Goal: Find specific page/section: Find specific page/section

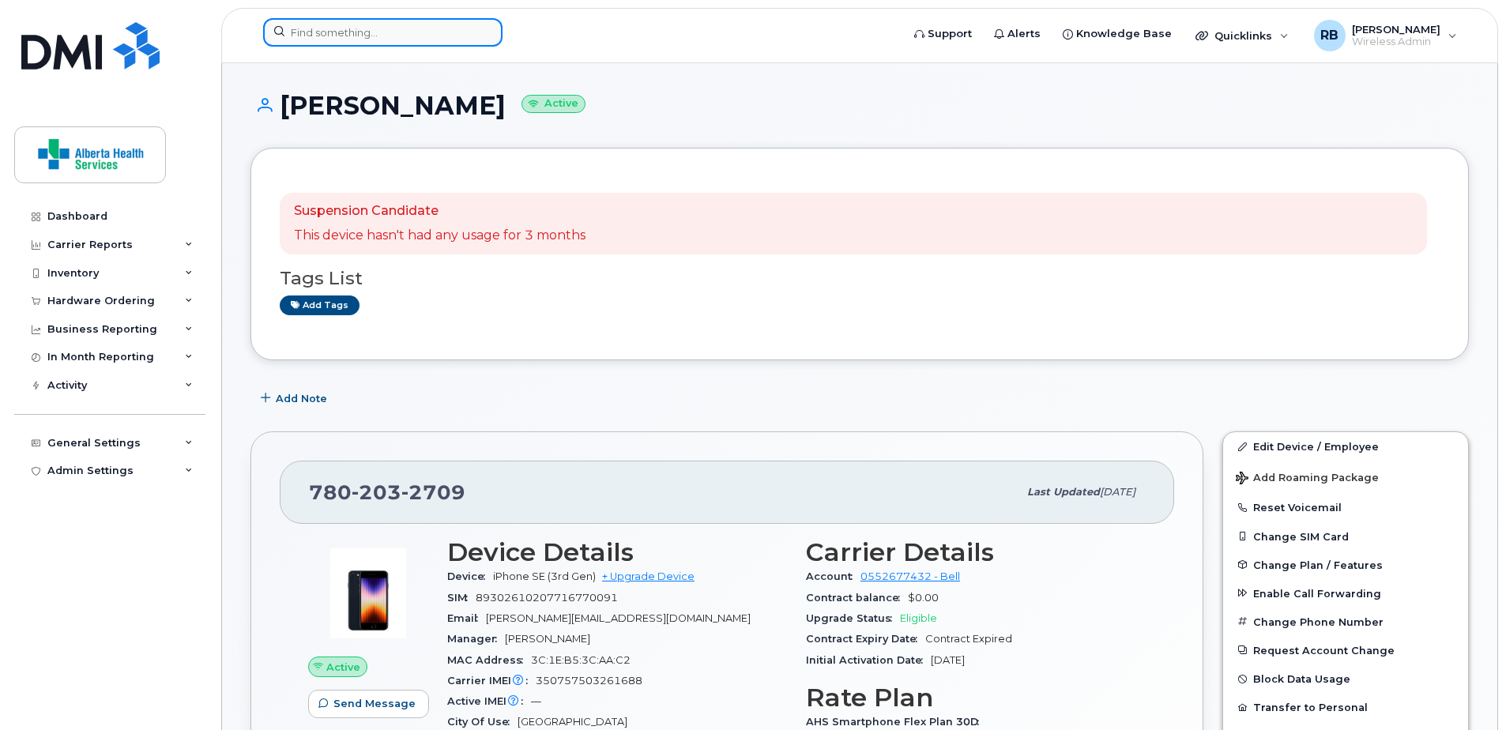
click at [391, 23] on input at bounding box center [382, 32] width 239 height 28
paste input "7806605651"
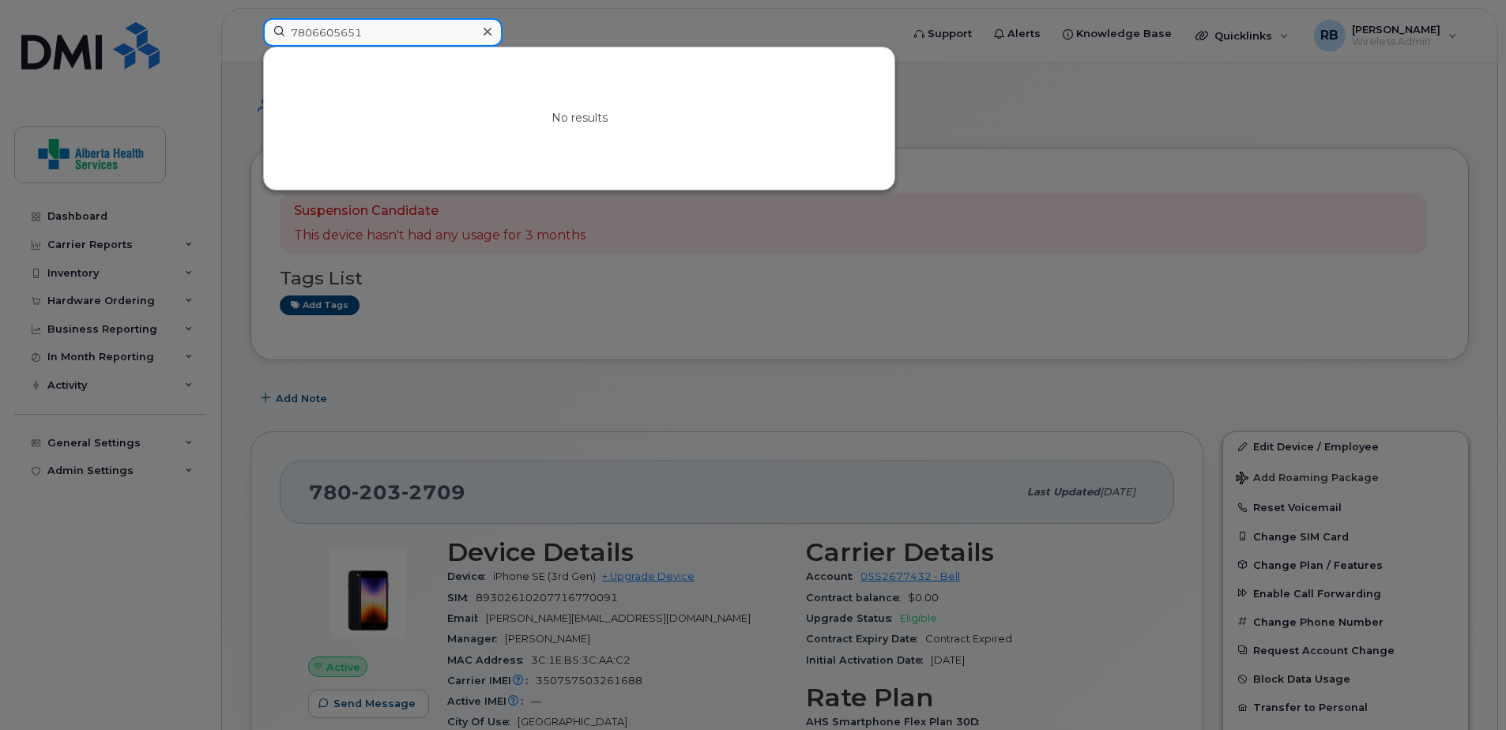
drag, startPoint x: 423, startPoint y: 39, endPoint x: 124, endPoint y: 15, distance: 299.6
click at [250, 21] on div "7806605651 No results" at bounding box center [576, 35] width 653 height 35
paste input "[PERSON_NAME]"
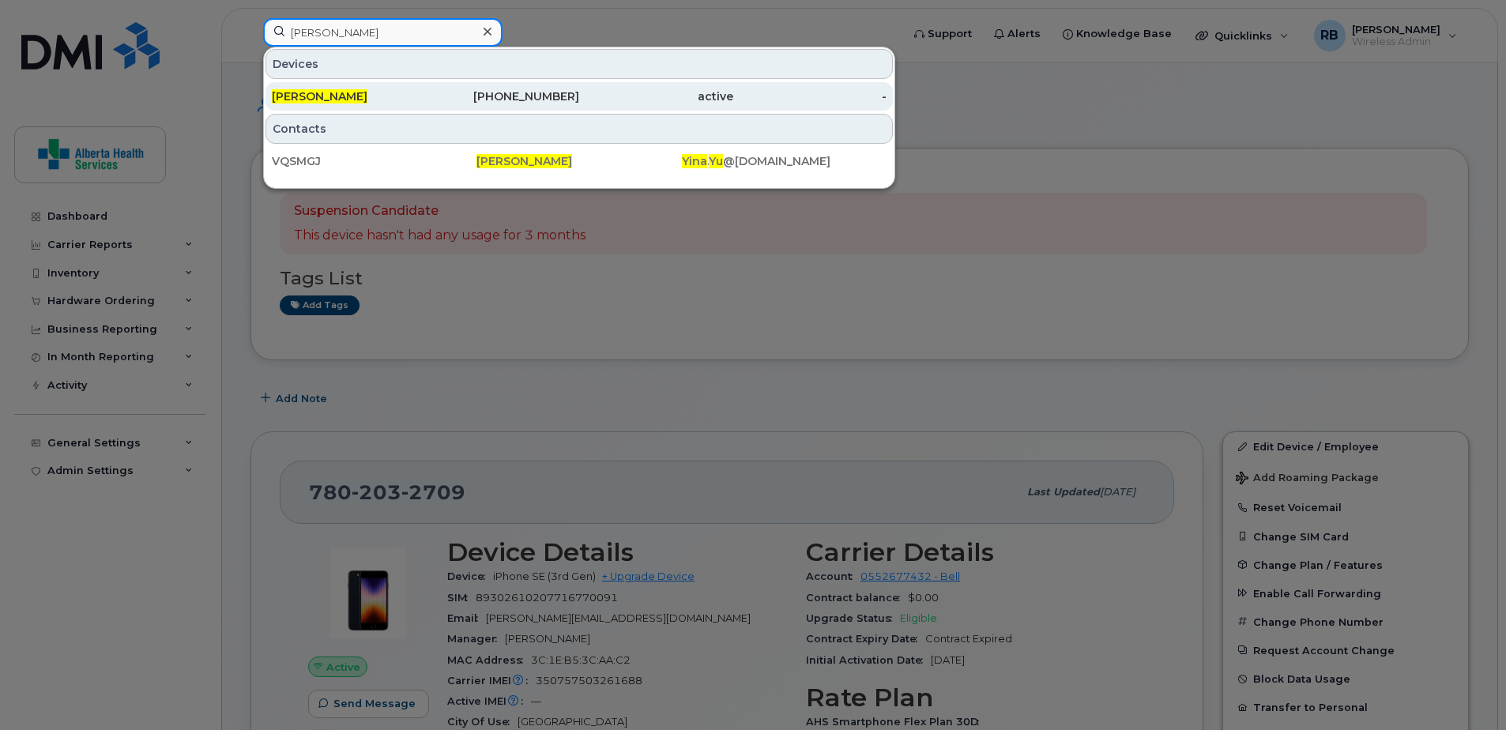
type input "[PERSON_NAME]"
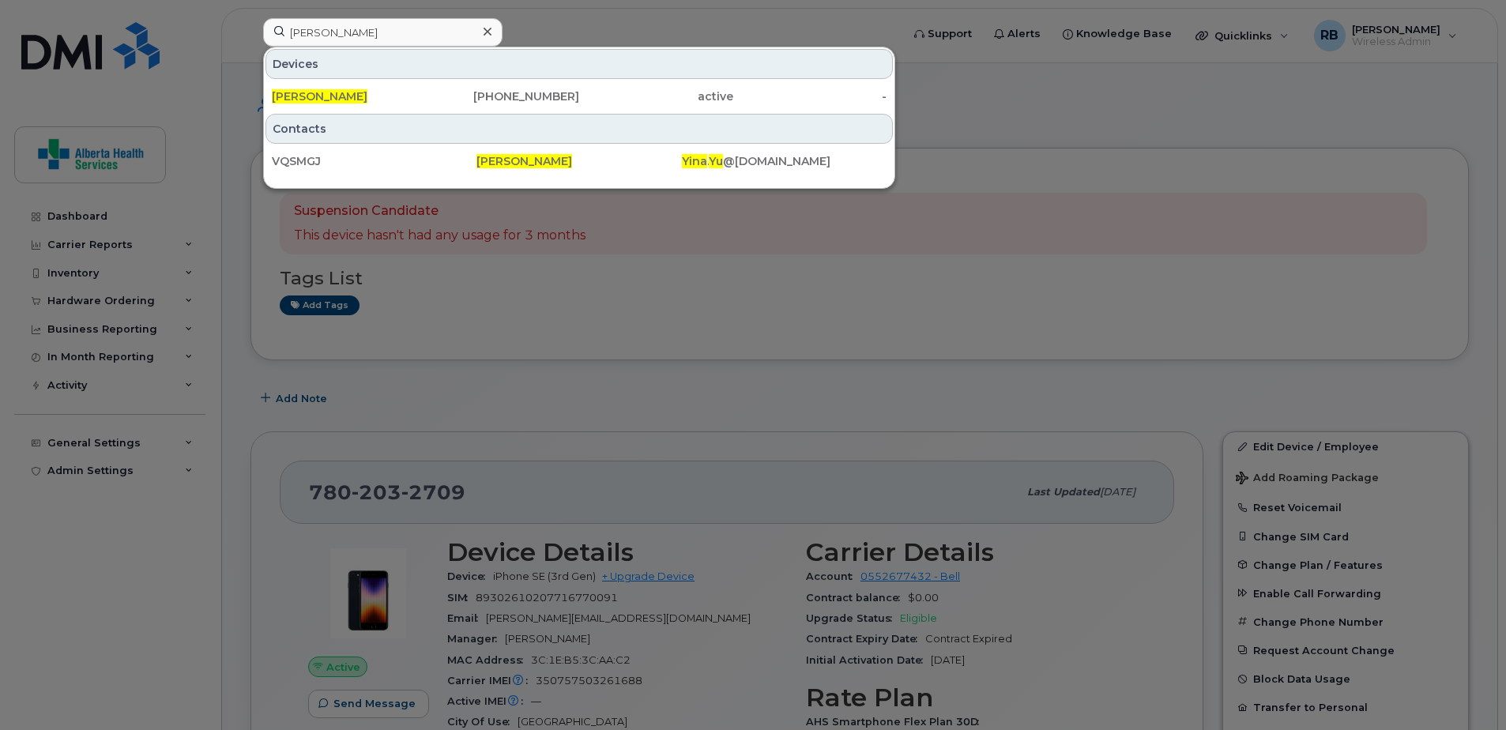
drag, startPoint x: 661, startPoint y: 108, endPoint x: 56, endPoint y: 197, distance: 611.7
click at [661, 108] on div "active" at bounding box center [656, 96] width 154 height 28
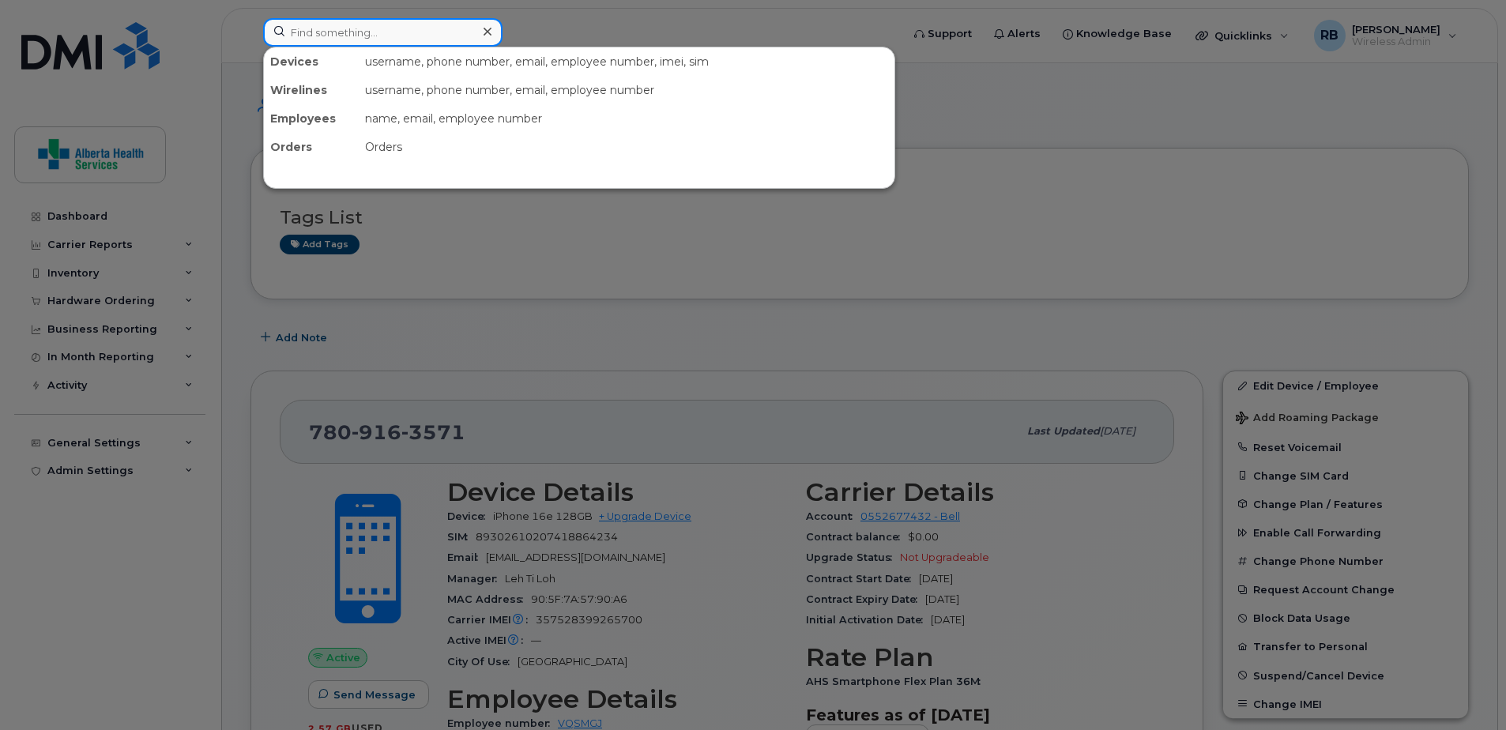
click at [360, 36] on input at bounding box center [382, 32] width 239 height 28
paste input "[PHONE_NUMBER]"
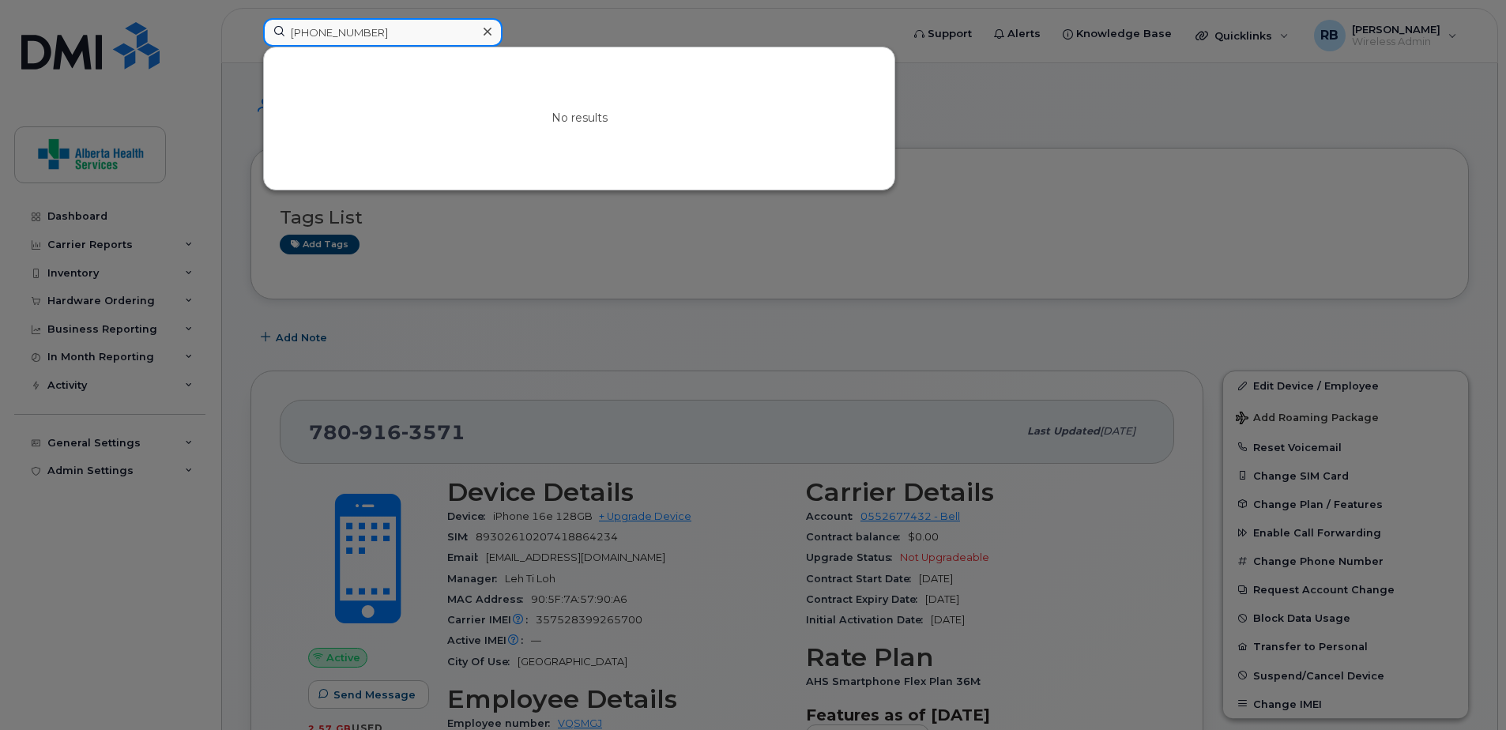
click at [362, 35] on input "[PHONE_NUMBER]" at bounding box center [382, 32] width 239 height 28
drag, startPoint x: 403, startPoint y: 36, endPoint x: 176, endPoint y: 23, distance: 227.1
click at [250, 23] on div "[PHONE_NUMBER] No results" at bounding box center [576, 35] width 653 height 35
paste input "385-1914"
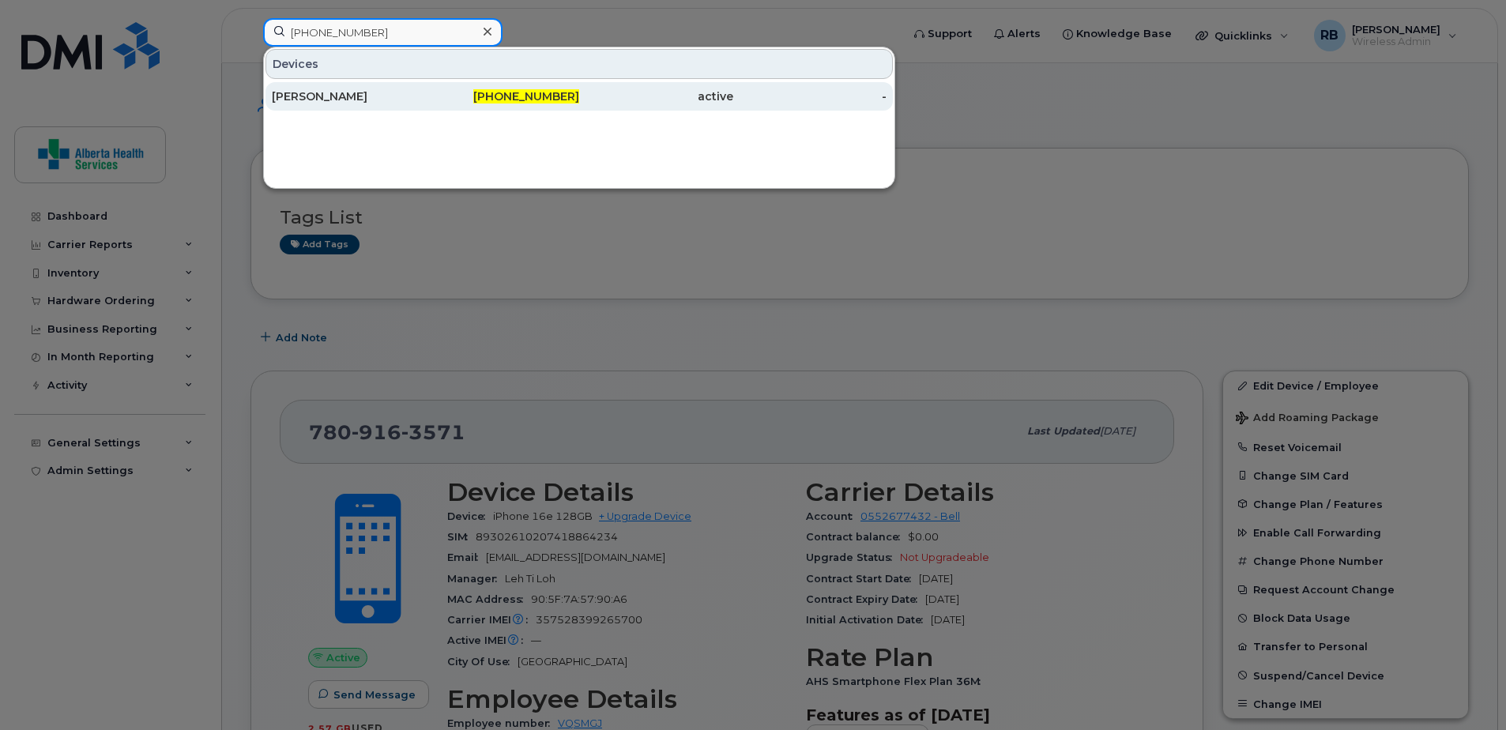
type input "[PHONE_NUMBER]"
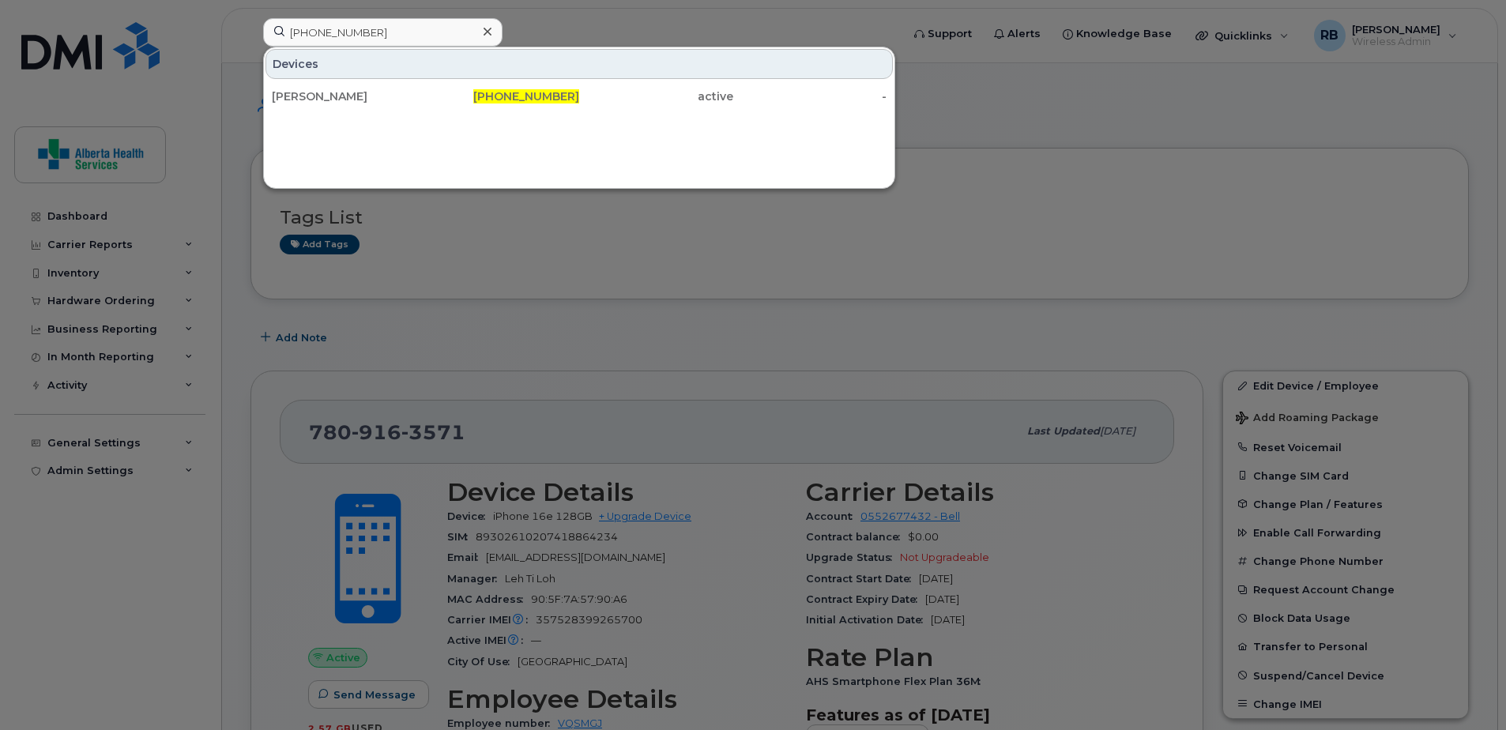
drag, startPoint x: 427, startPoint y: 104, endPoint x: 283, endPoint y: 54, distance: 153.2
click at [427, 104] on div "[PHONE_NUMBER]" at bounding box center [503, 96] width 154 height 28
